Goal: Transaction & Acquisition: Purchase product/service

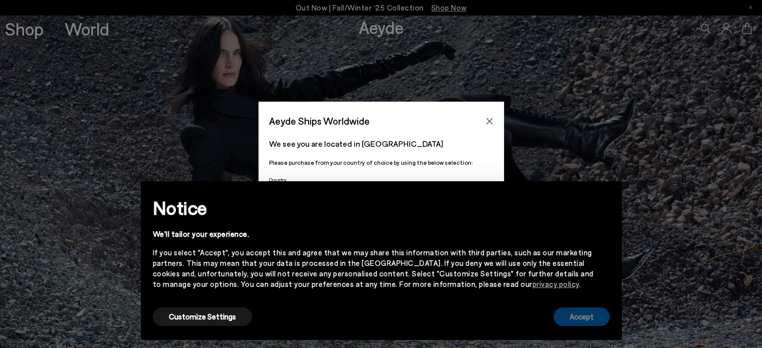
click at [603, 312] on button "Accept" at bounding box center [582, 317] width 56 height 19
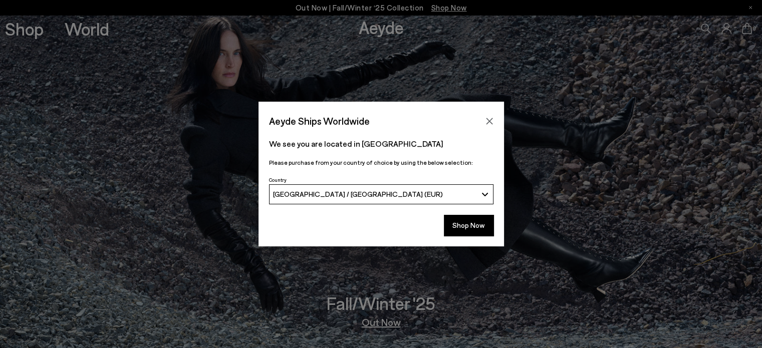
click at [488, 110] on div "Aeyde Ships Worldwide" at bounding box center [382, 116] width 246 height 28
click at [475, 227] on button "Shop Now" at bounding box center [469, 225] width 50 height 21
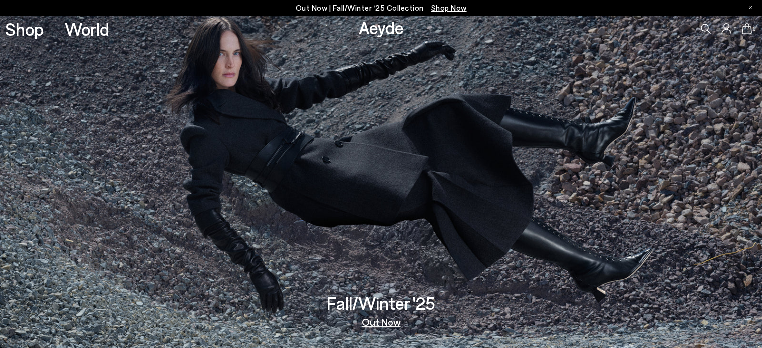
click at [726, 32] on icon at bounding box center [726, 28] width 10 height 11
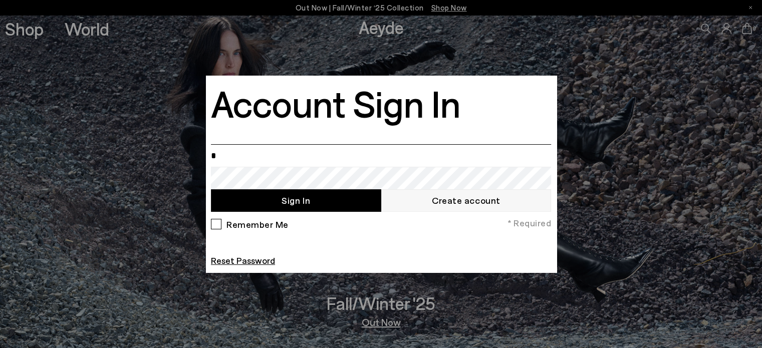
type input "**********"
click at [216, 224] on div "Remember Me" at bounding box center [250, 227] width 78 height 16
click at [317, 195] on button "Sign In" at bounding box center [296, 200] width 170 height 23
click at [255, 261] on form "**********" at bounding box center [381, 205] width 340 height 123
click at [255, 261] on link "Reset Password" at bounding box center [243, 260] width 64 height 11
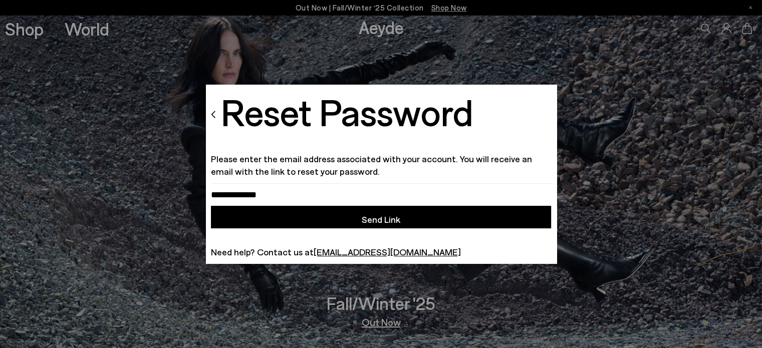
click at [373, 225] on button "Send Link" at bounding box center [381, 217] width 340 height 23
click at [356, 178] on div "Reset Password Please enter the email address associated with your account. You…" at bounding box center [381, 174] width 340 height 169
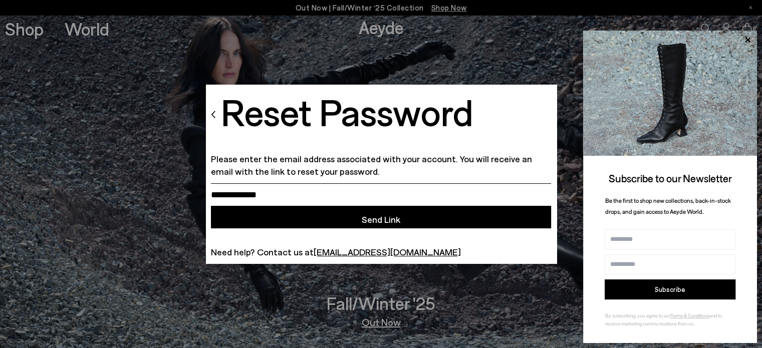
click at [344, 190] on input "email" at bounding box center [381, 194] width 340 height 23
type input "**********"
click at [415, 218] on button "Send Link" at bounding box center [381, 217] width 340 height 23
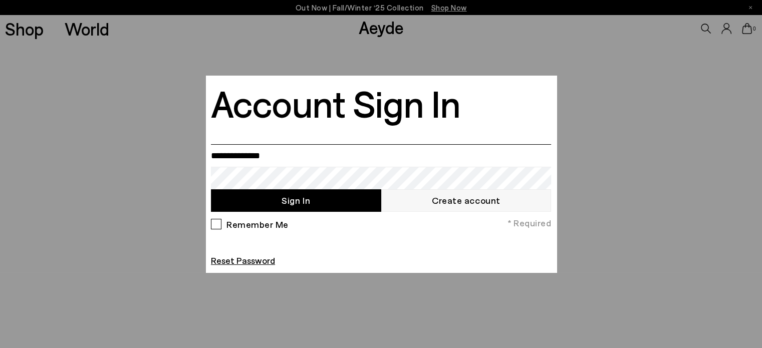
click at [307, 152] on input "email" at bounding box center [381, 155] width 340 height 23
type input "**********"
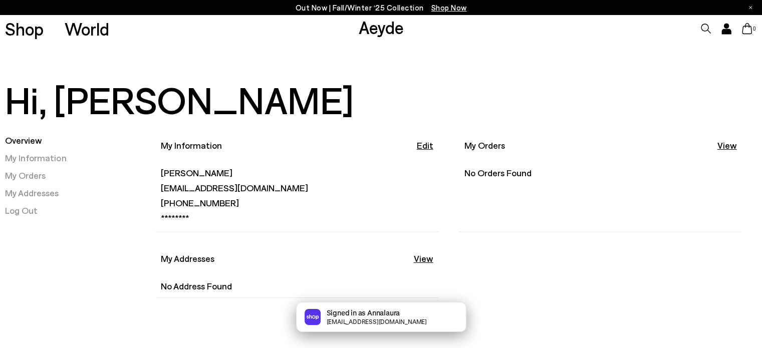
click at [482, 143] on p "My Orders" at bounding box center [484, 145] width 41 height 13
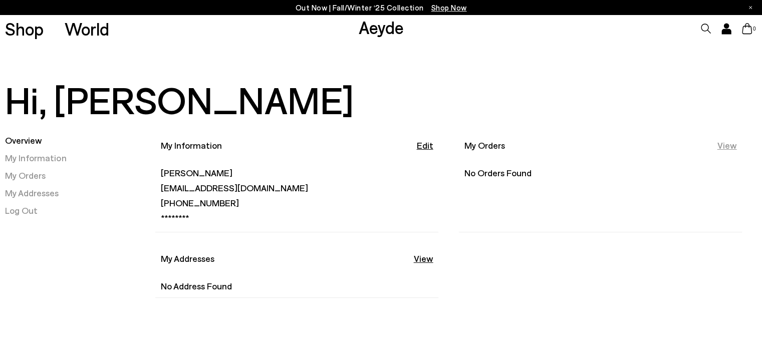
click at [722, 147] on link "View" at bounding box center [727, 145] width 20 height 13
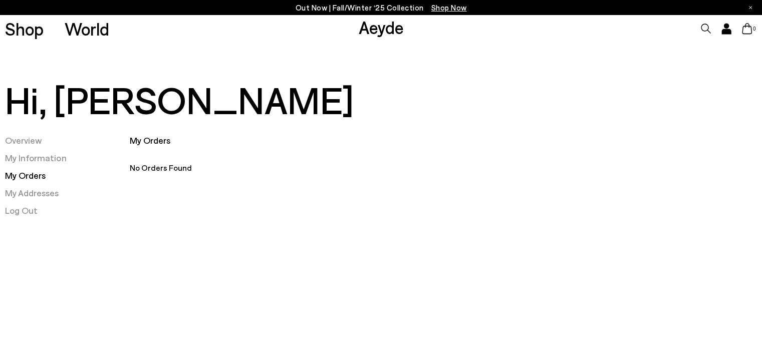
click at [154, 146] on div "My Orders" at bounding box center [430, 140] width 600 height 13
click at [21, 138] on link "Overview" at bounding box center [23, 140] width 37 height 11
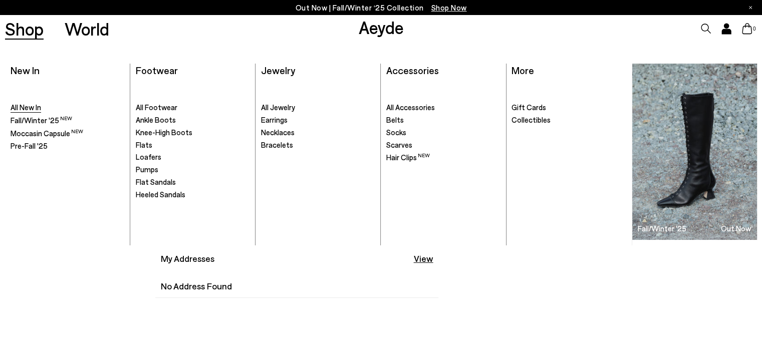
click at [26, 109] on span "All New In" at bounding box center [26, 107] width 31 height 9
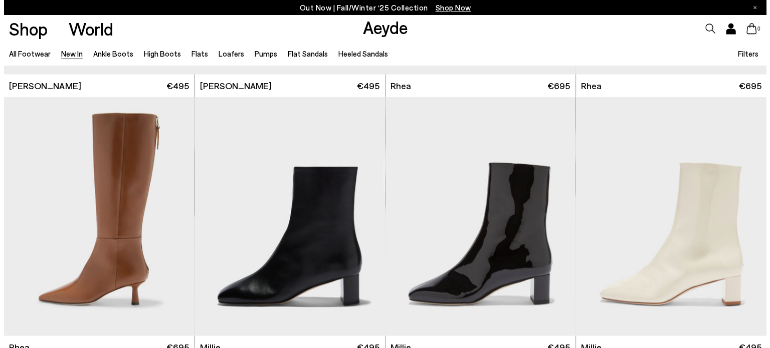
scroll to position [1995, 0]
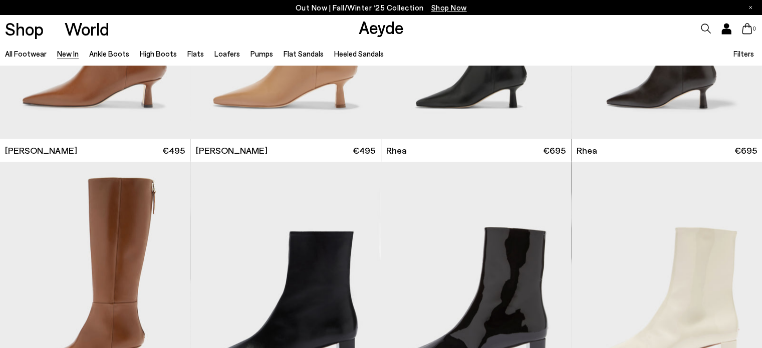
click at [745, 55] on span "Filters" at bounding box center [743, 53] width 21 height 9
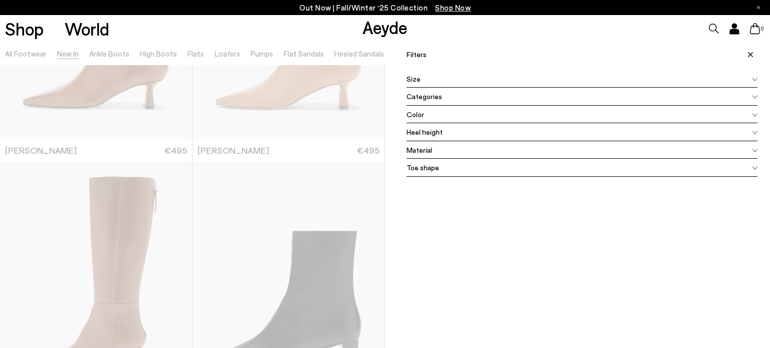
click at [472, 74] on div "Size" at bounding box center [581, 79] width 351 height 18
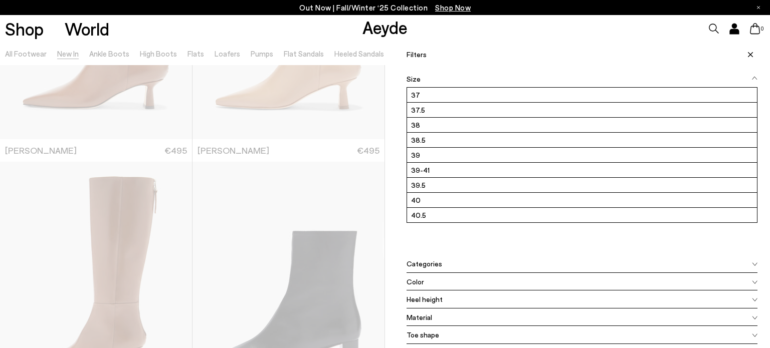
scroll to position [118, 0]
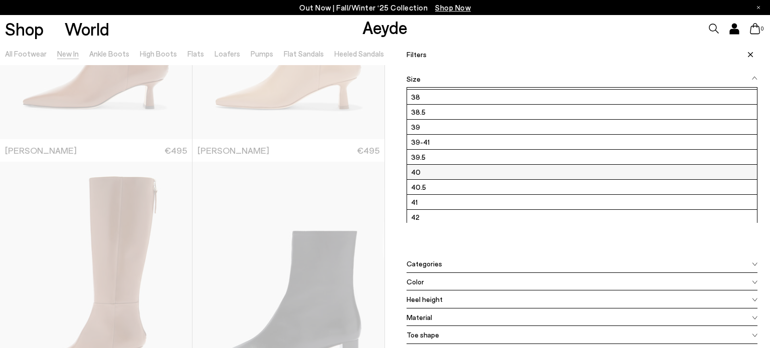
click at [559, 176] on label "40" at bounding box center [582, 172] width 350 height 15
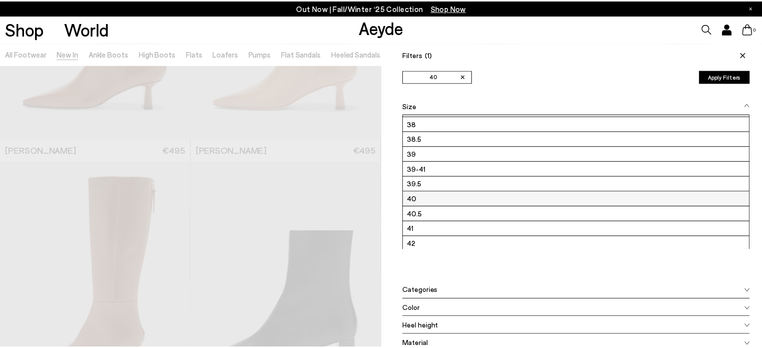
scroll to position [0, 0]
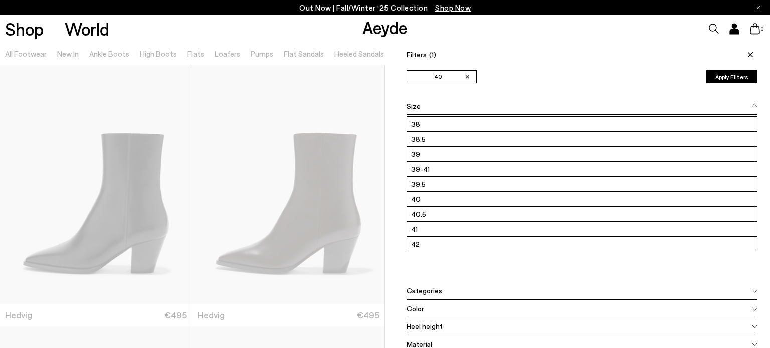
click at [737, 76] on button "Apply Filters" at bounding box center [731, 76] width 51 height 13
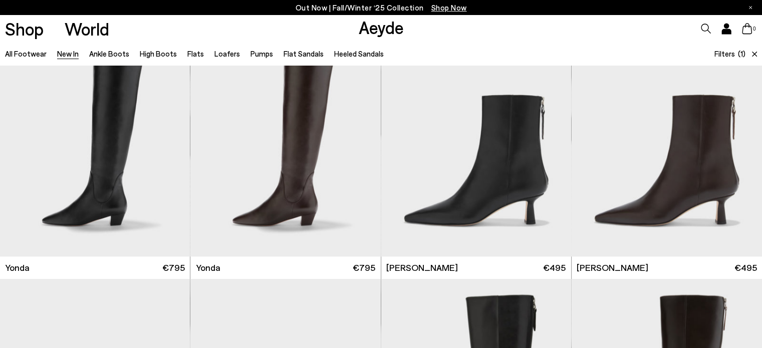
scroll to position [1920, 0]
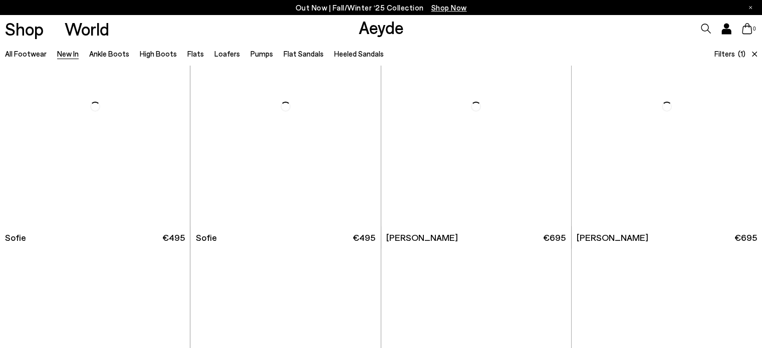
scroll to position [3464, 0]
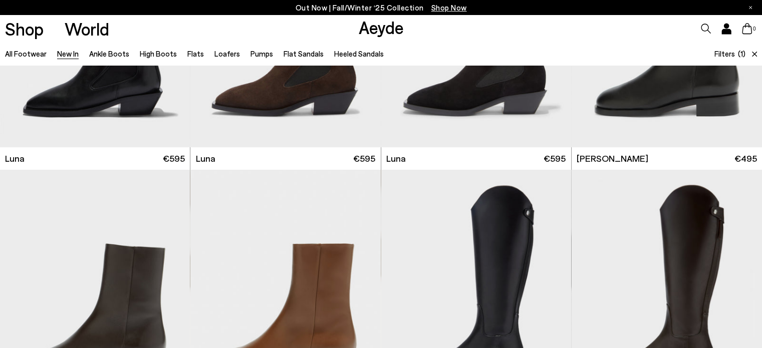
scroll to position [4421, 0]
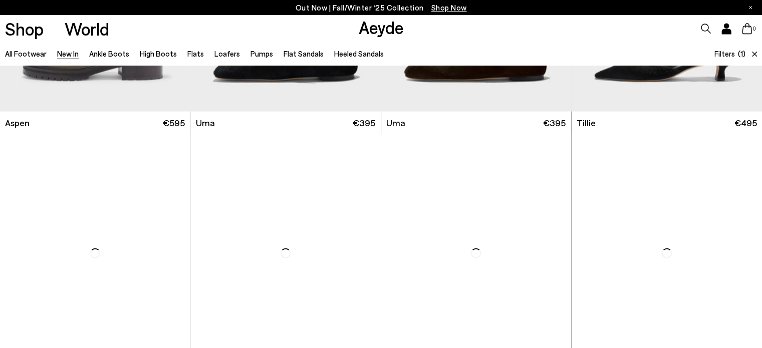
scroll to position [6248, 0]
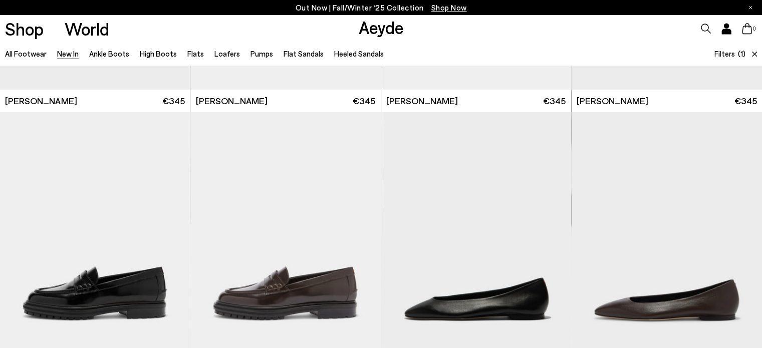
scroll to position [8354, 0]
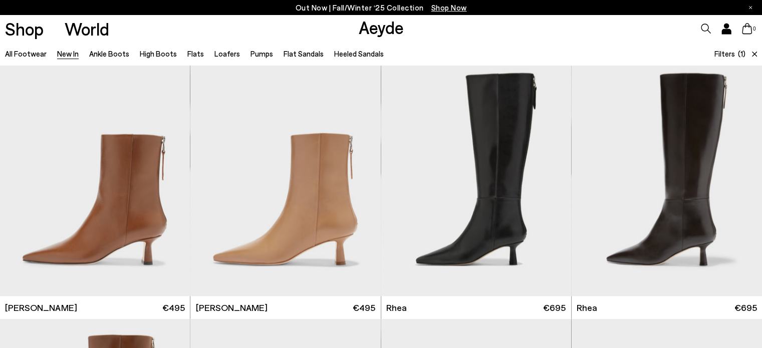
scroll to position [1190, 0]
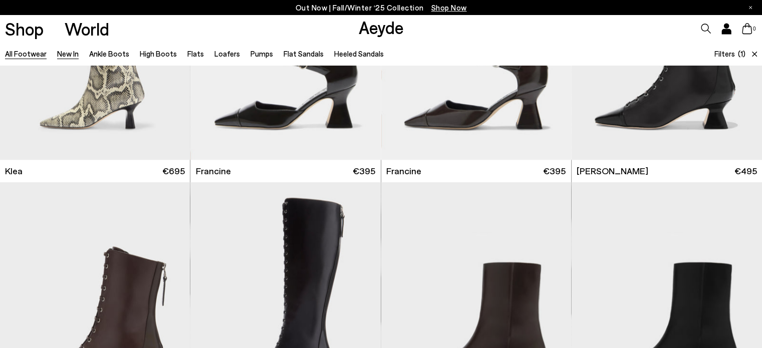
click at [14, 55] on link "All Footwear" at bounding box center [26, 53] width 42 height 9
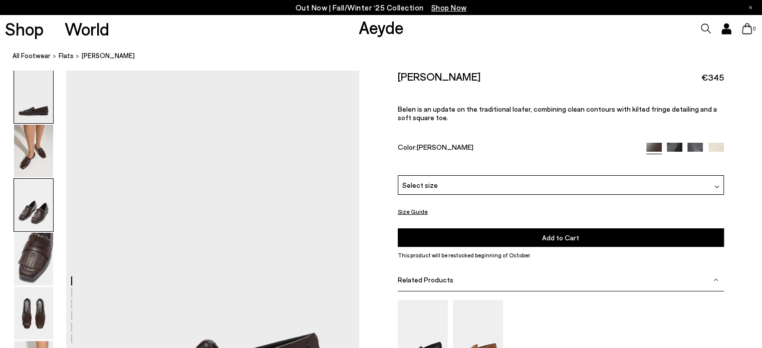
click at [24, 194] on img at bounding box center [33, 205] width 39 height 53
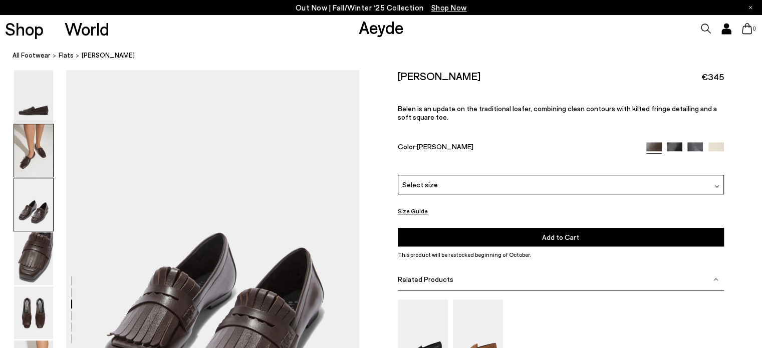
click at [33, 154] on img at bounding box center [33, 150] width 39 height 53
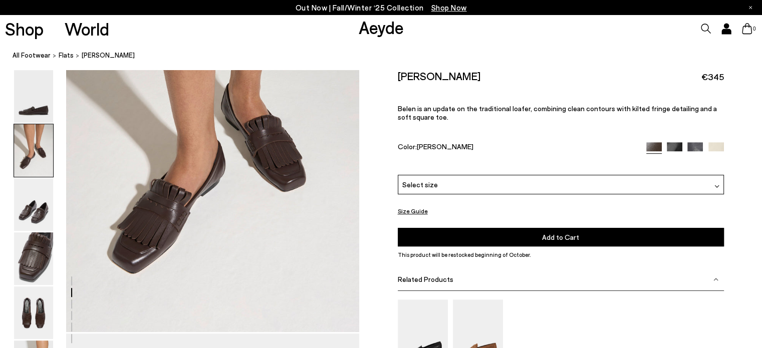
scroll to position [554, 0]
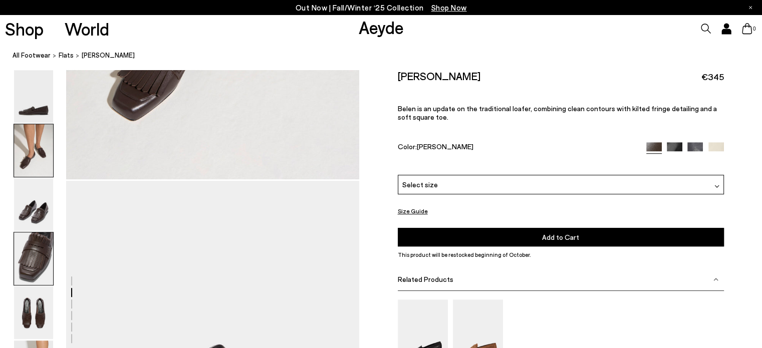
click at [23, 252] on img at bounding box center [33, 258] width 39 height 53
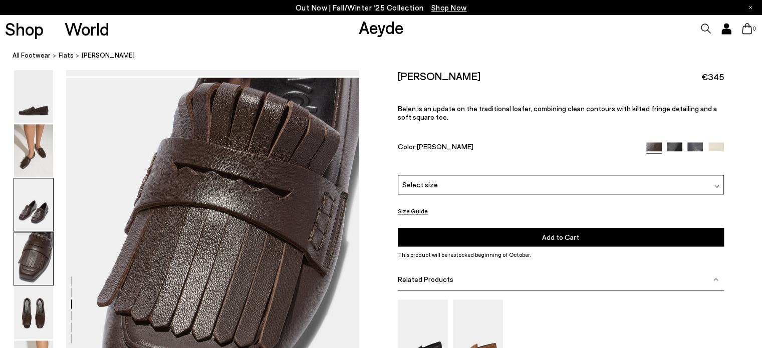
scroll to position [1178, 0]
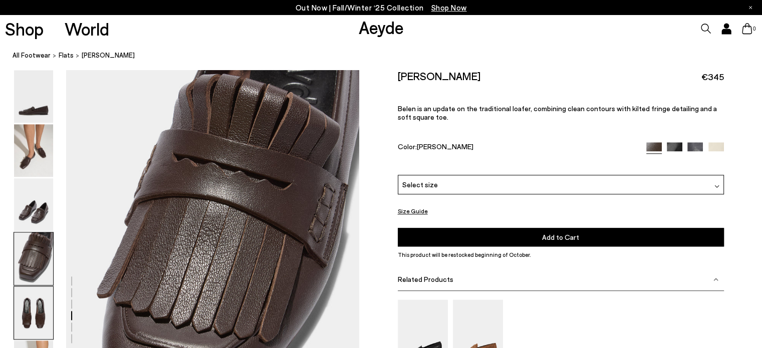
click at [27, 298] on img at bounding box center [33, 313] width 39 height 53
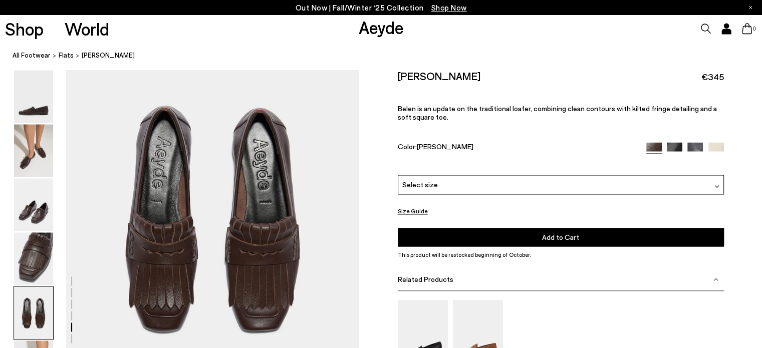
scroll to position [1637, 0]
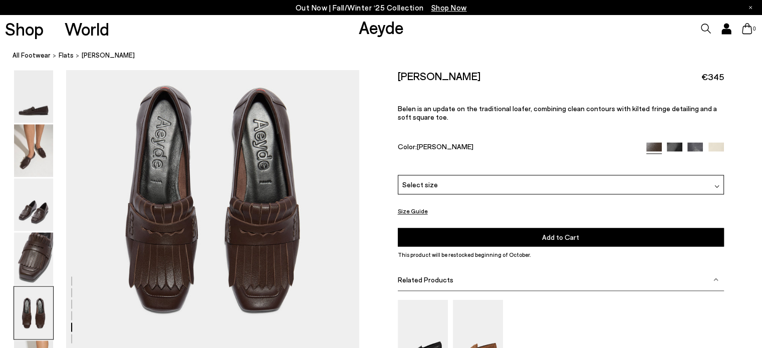
click at [669, 146] on img at bounding box center [675, 150] width 16 height 16
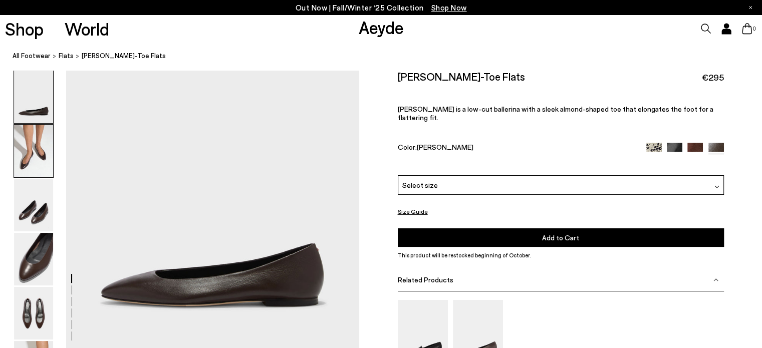
click at [19, 160] on img at bounding box center [33, 151] width 39 height 53
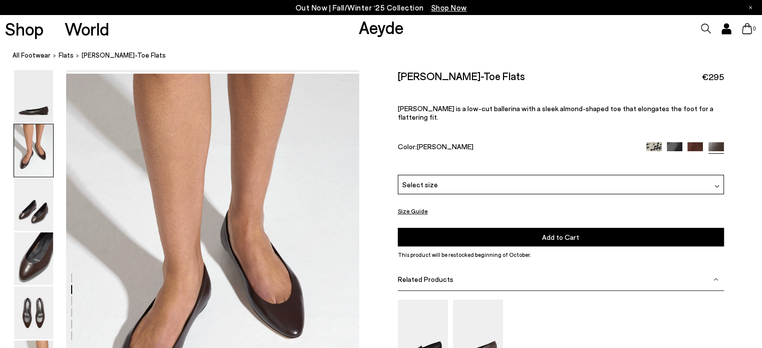
scroll to position [281, 0]
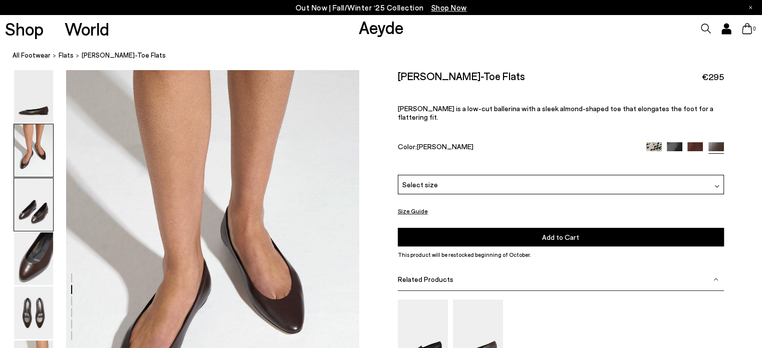
click at [37, 197] on img at bounding box center [33, 204] width 39 height 53
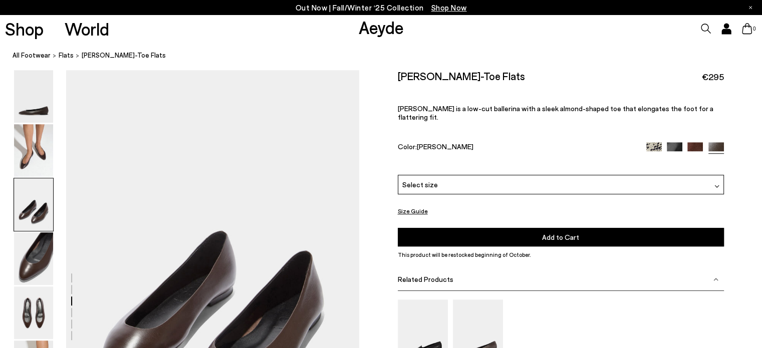
scroll to position [674, 0]
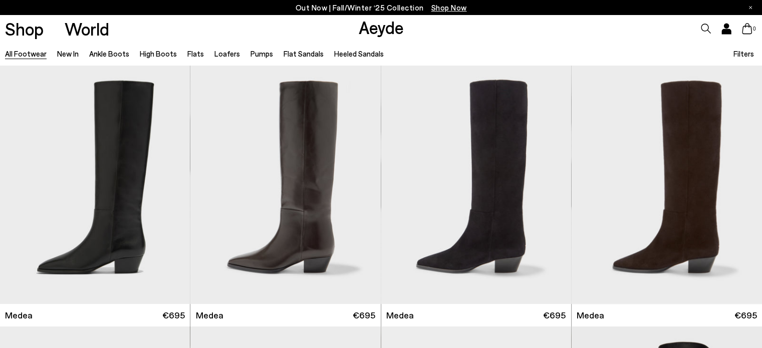
click at [743, 52] on span "Filters" at bounding box center [743, 53] width 21 height 9
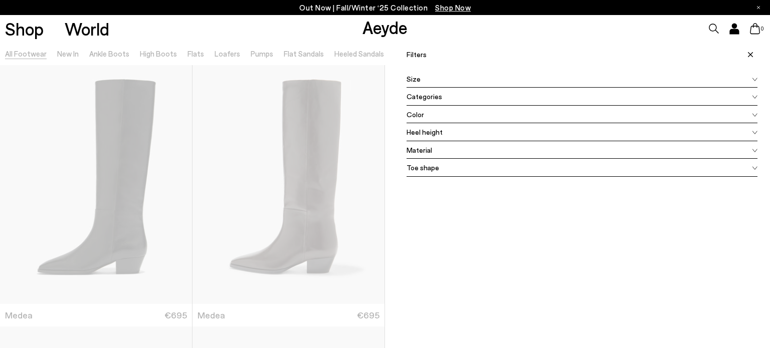
click at [473, 75] on div "Size" at bounding box center [581, 79] width 351 height 18
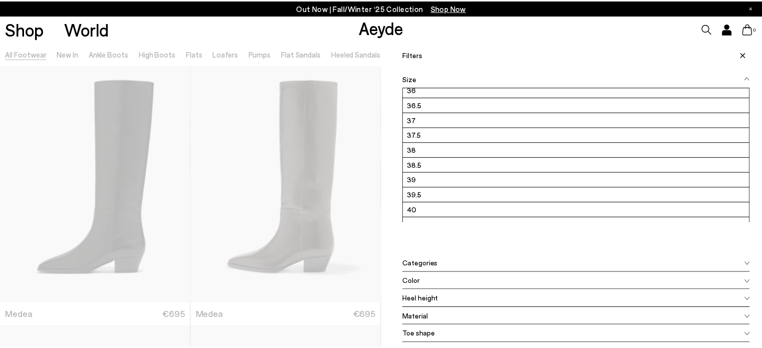
scroll to position [24, 0]
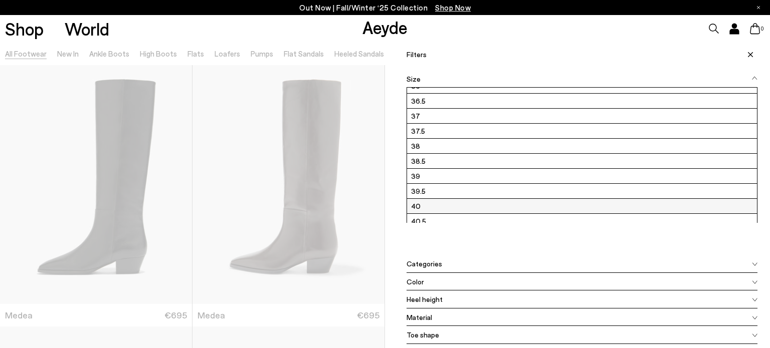
click at [572, 206] on label "40" at bounding box center [582, 206] width 350 height 15
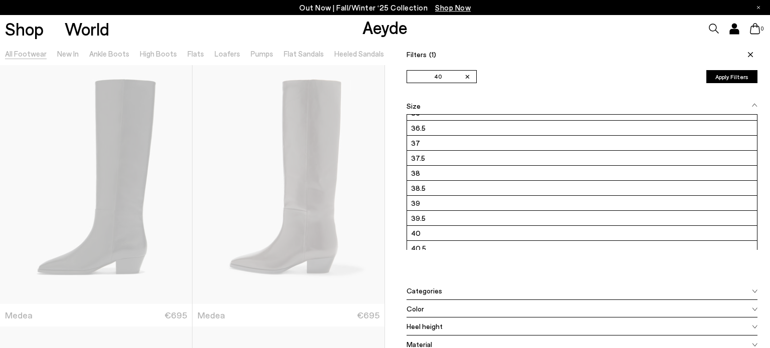
click at [744, 72] on button "Apply Filters" at bounding box center [731, 76] width 51 height 13
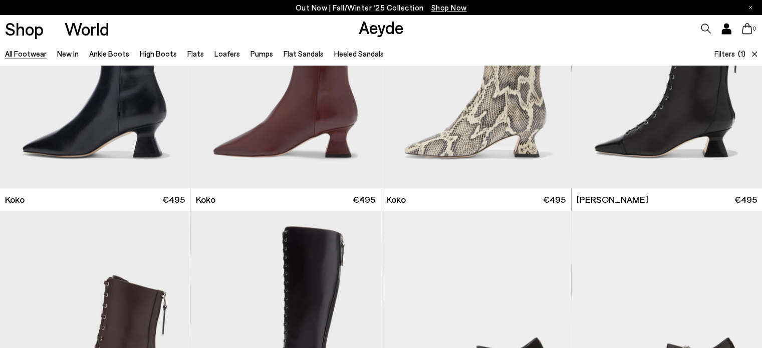
scroll to position [1728, 0]
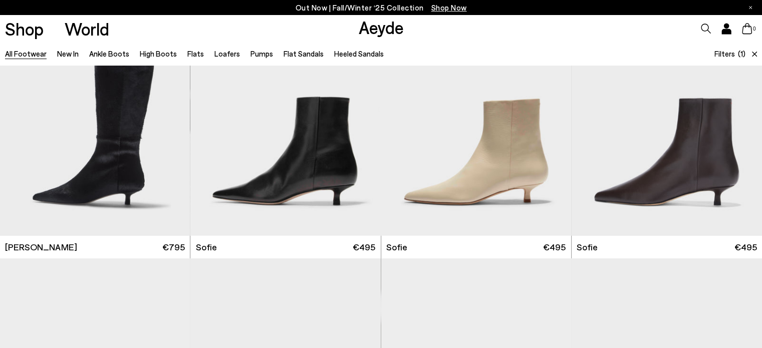
scroll to position [3510, 0]
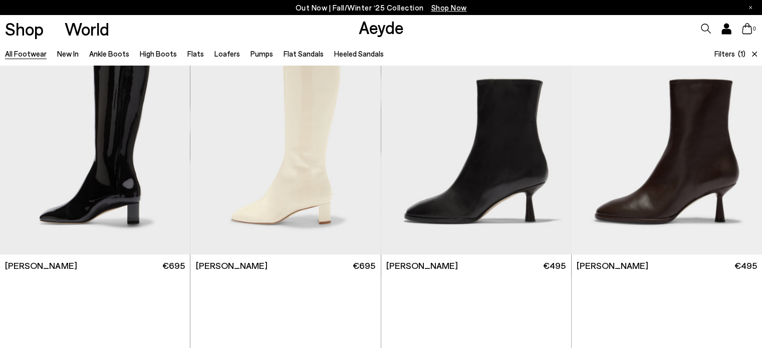
scroll to position [5321, 0]
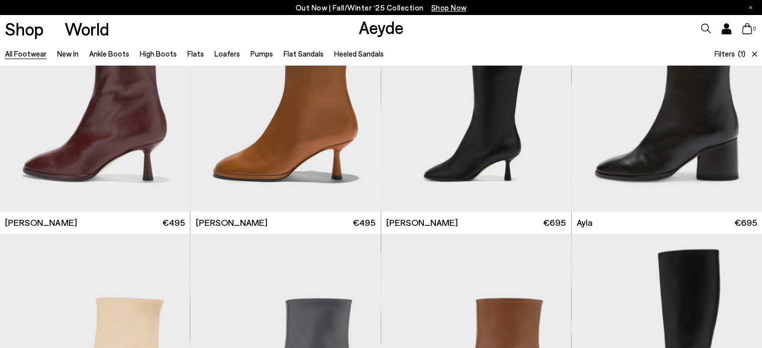
scroll to position [5625, 0]
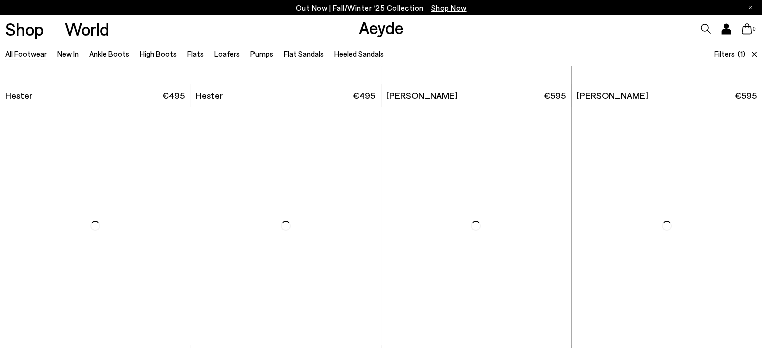
scroll to position [8367, 0]
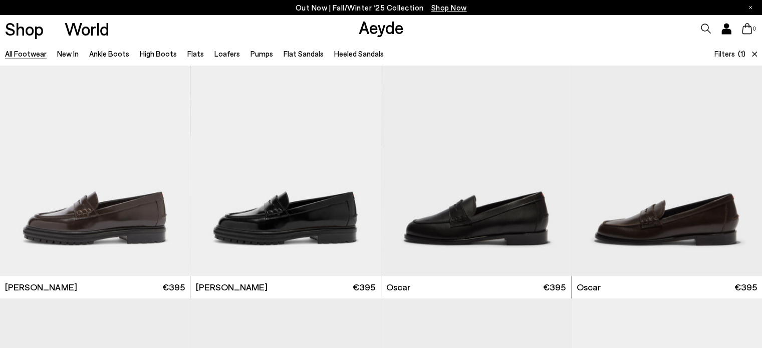
scroll to position [9525, 0]
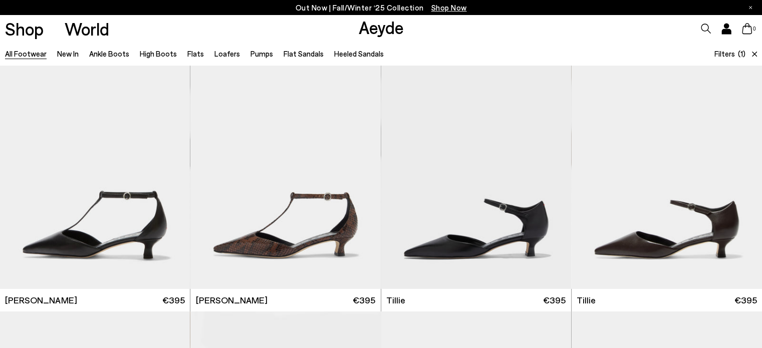
scroll to position [10978, 0]
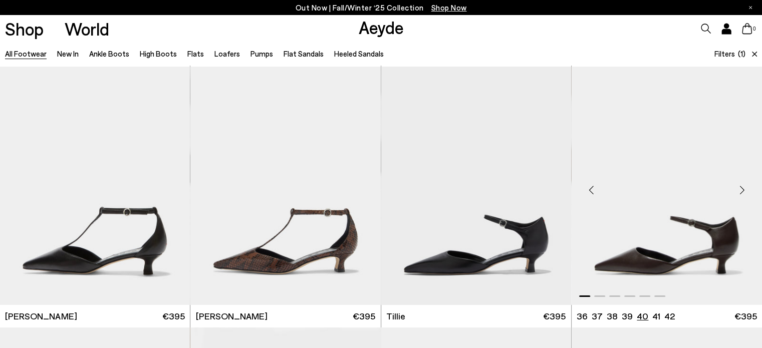
click at [640, 318] on li "40" at bounding box center [643, 316] width 12 height 13
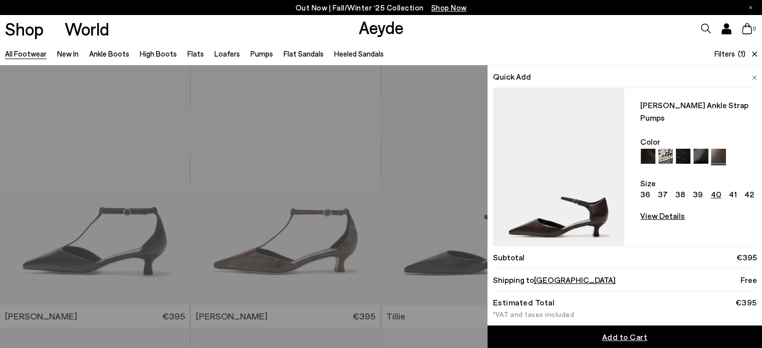
click at [619, 338] on span "Add to Cart" at bounding box center [625, 337] width 46 height 10
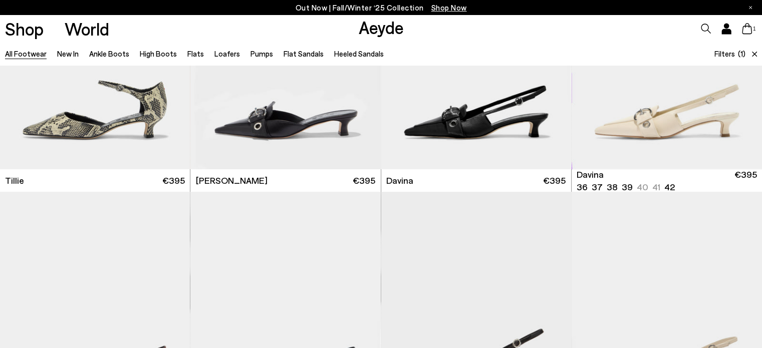
scroll to position [11329, 0]
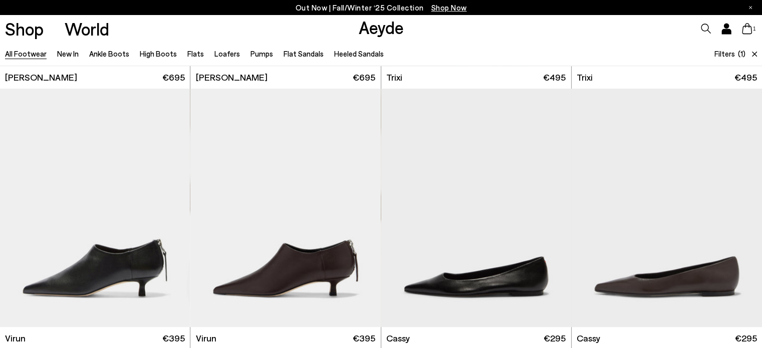
scroll to position [12299, 0]
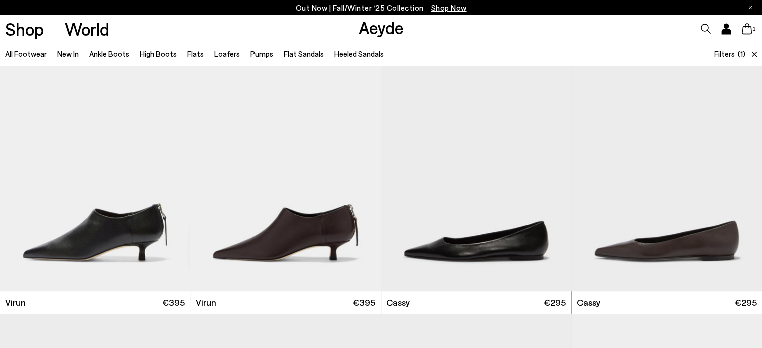
click at [471, 49] on div "All Footwear New In Ankle Boots High Boots Flats Loafers Pumps Flat Sandals Hee…" at bounding box center [381, 54] width 762 height 23
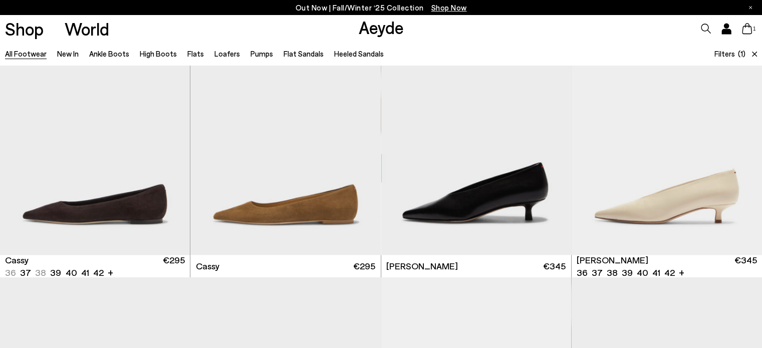
scroll to position [12902, 0]
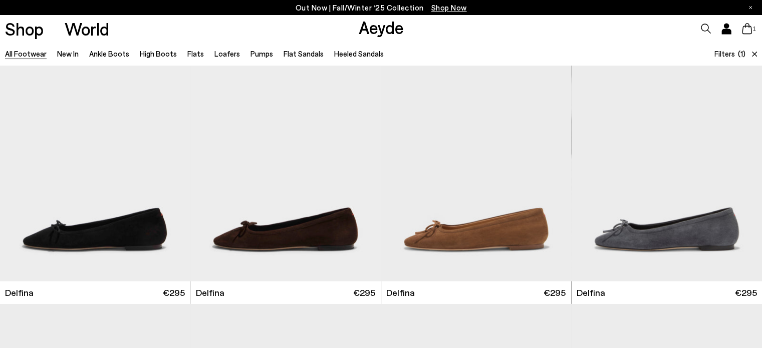
scroll to position [14182, 0]
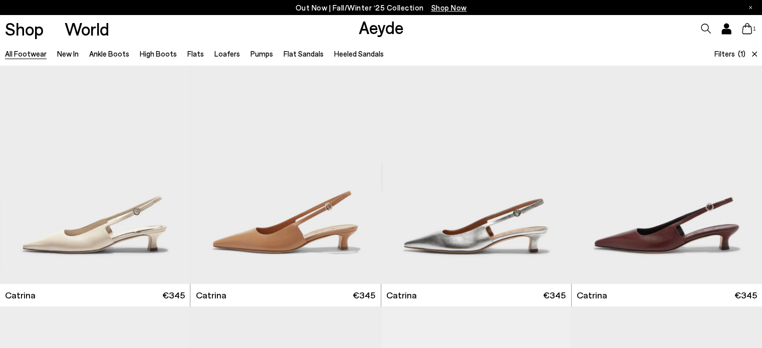
scroll to position [16010, 0]
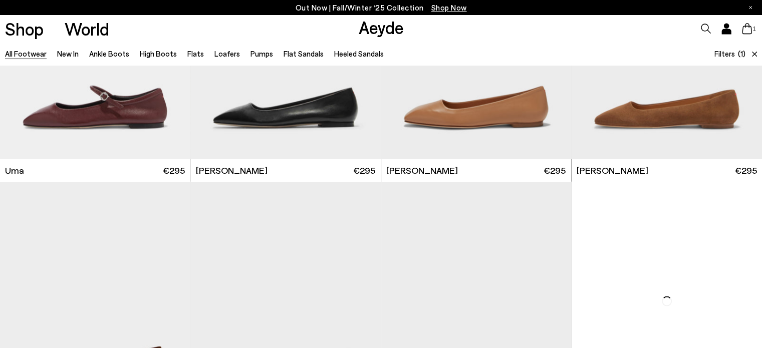
scroll to position [17442, 0]
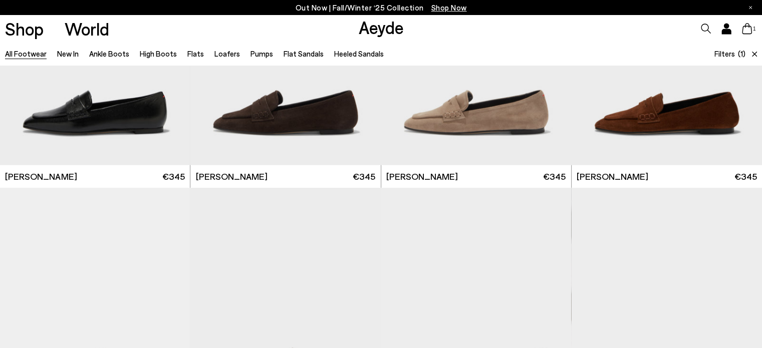
scroll to position [18554, 0]
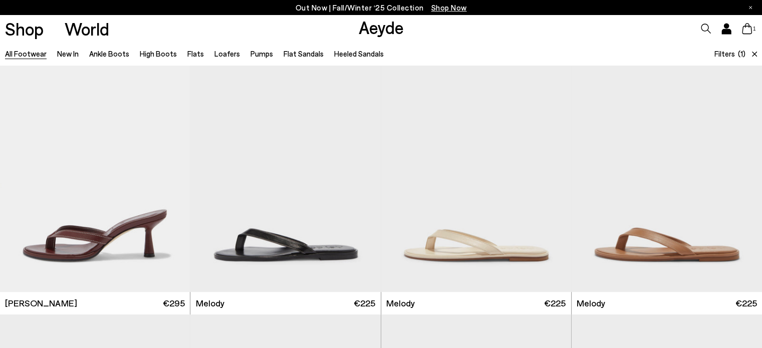
scroll to position [20128, 0]
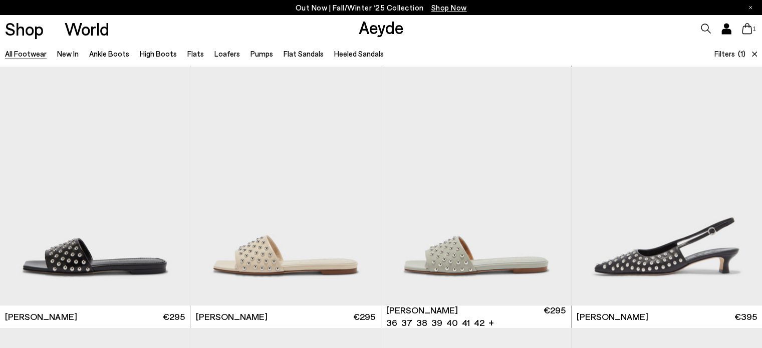
click at [100, 56] on div "World FW25 FW25 . The Concept" at bounding box center [381, 144] width 762 height 203
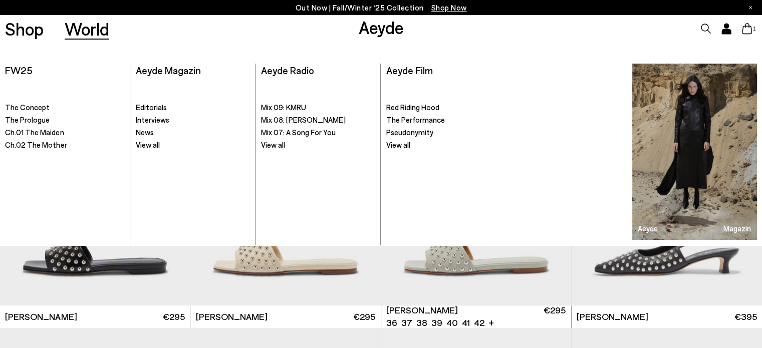
click at [20, 27] on link "Shop" at bounding box center [24, 29] width 39 height 18
click at [96, 54] on div "Shop New In New In New In New In . All New In ." at bounding box center [381, 144] width 762 height 203
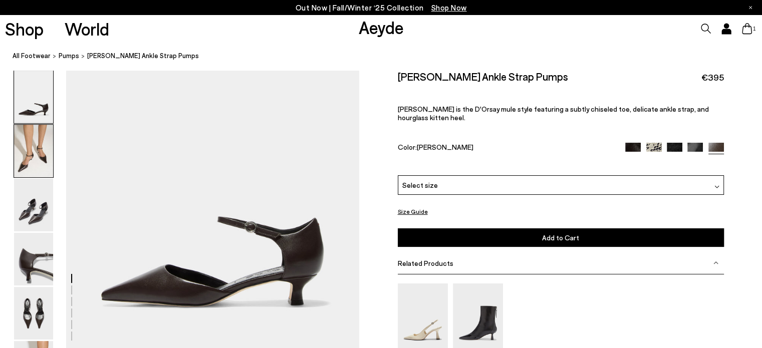
click at [29, 166] on img at bounding box center [33, 151] width 39 height 53
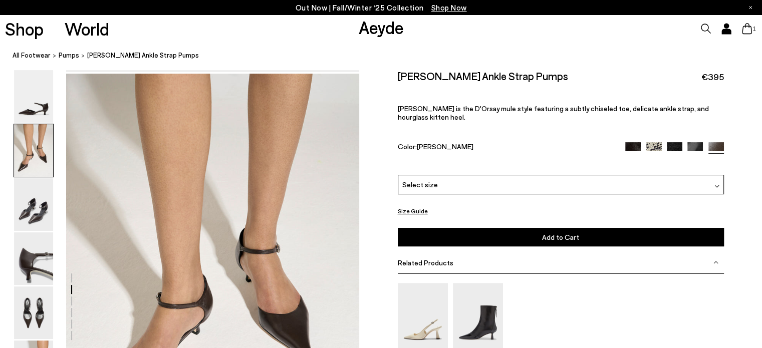
scroll to position [281, 0]
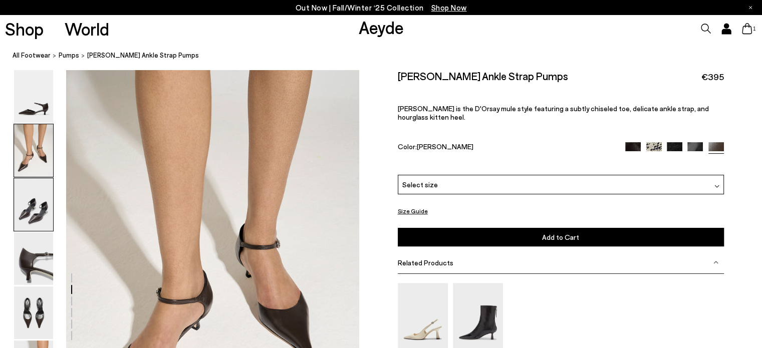
click at [30, 210] on img at bounding box center [33, 204] width 39 height 53
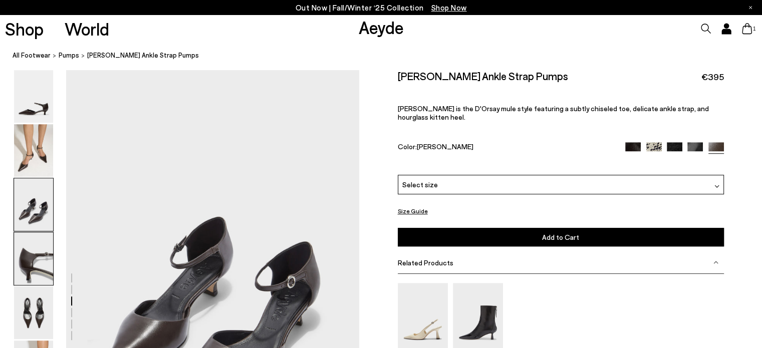
click at [29, 254] on img at bounding box center [33, 258] width 39 height 53
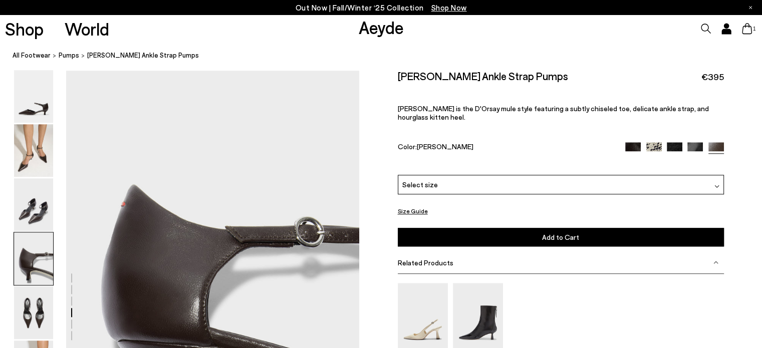
scroll to position [1066, 0]
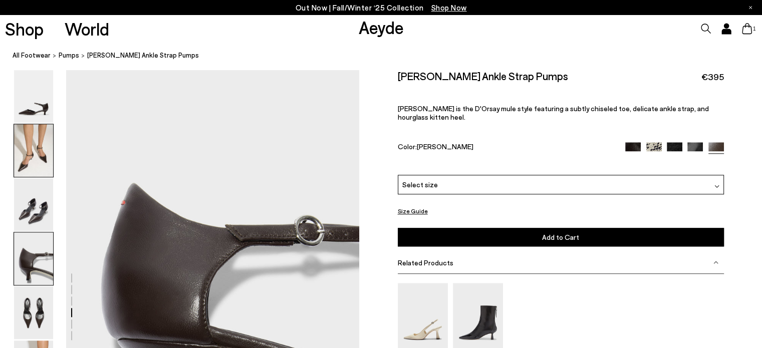
click at [25, 156] on img at bounding box center [33, 150] width 39 height 53
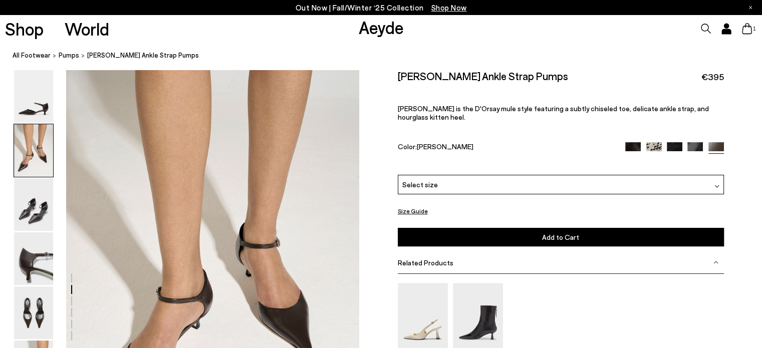
scroll to position [281, 0]
click at [485, 303] on img at bounding box center [478, 316] width 50 height 67
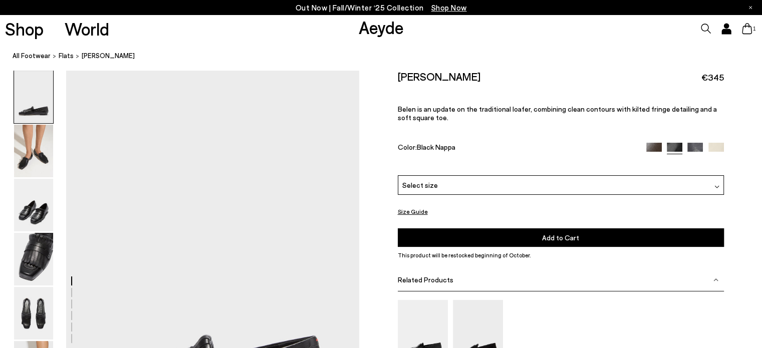
click at [702, 148] on img at bounding box center [695, 151] width 16 height 16
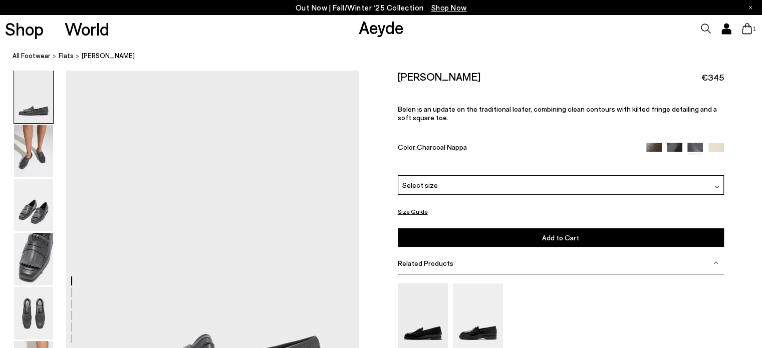
click at [659, 148] on img at bounding box center [654, 151] width 16 height 16
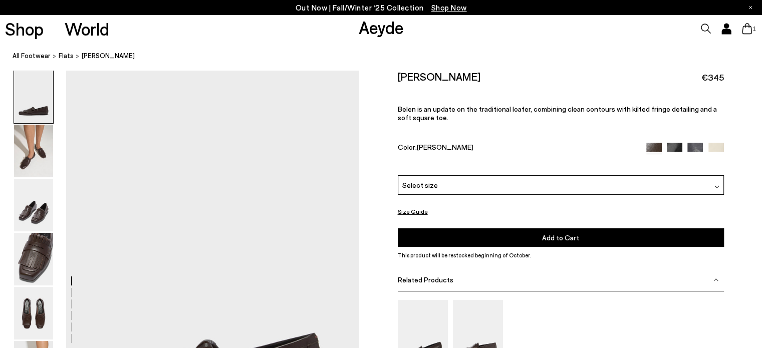
click at [622, 188] on div "Select size" at bounding box center [561, 185] width 326 height 20
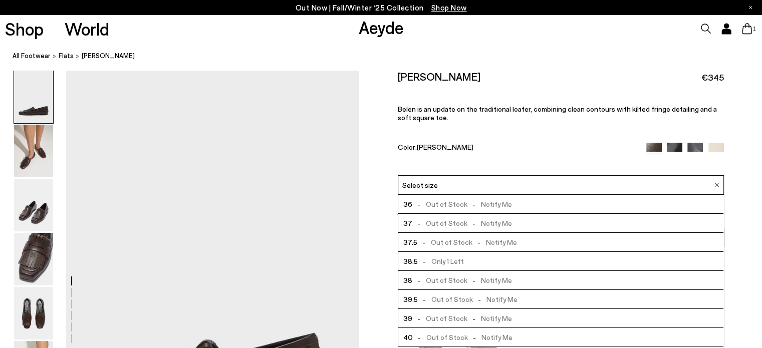
click at [669, 149] on img at bounding box center [675, 151] width 16 height 16
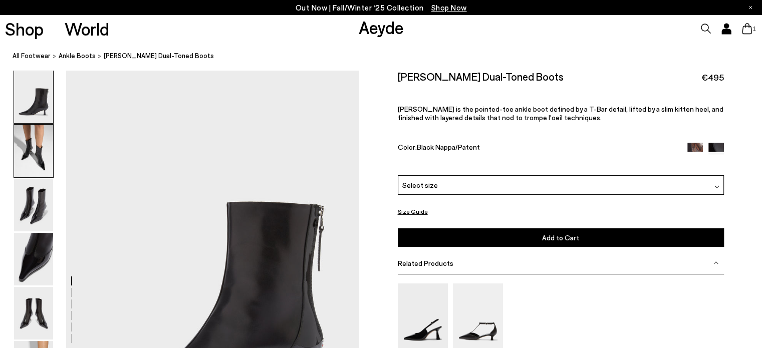
click at [31, 148] on img at bounding box center [33, 151] width 39 height 53
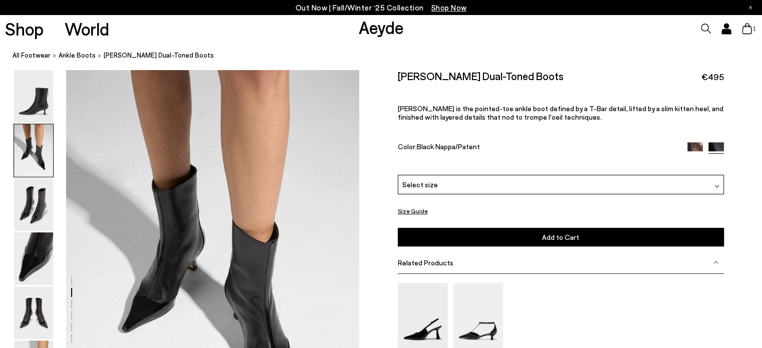
scroll to position [394, 0]
click at [746, 29] on icon at bounding box center [747, 28] width 10 height 11
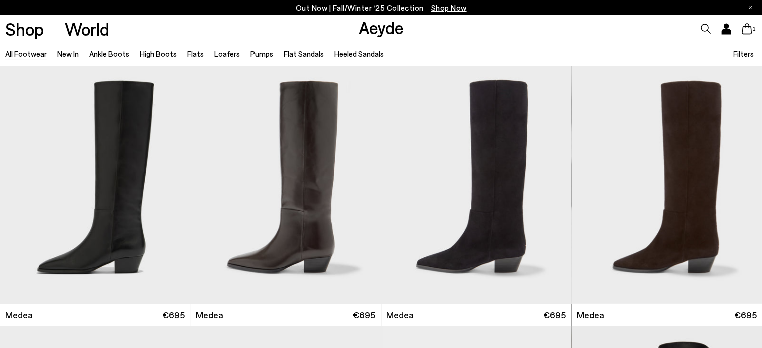
scroll to position [305, 0]
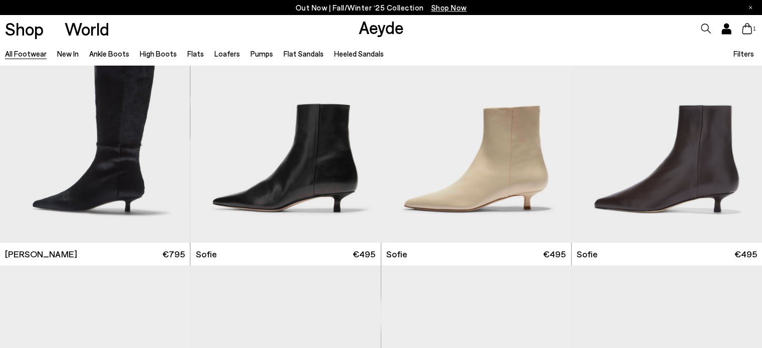
scroll to position [3192, 0]
